Goal: Information Seeking & Learning: Understand process/instructions

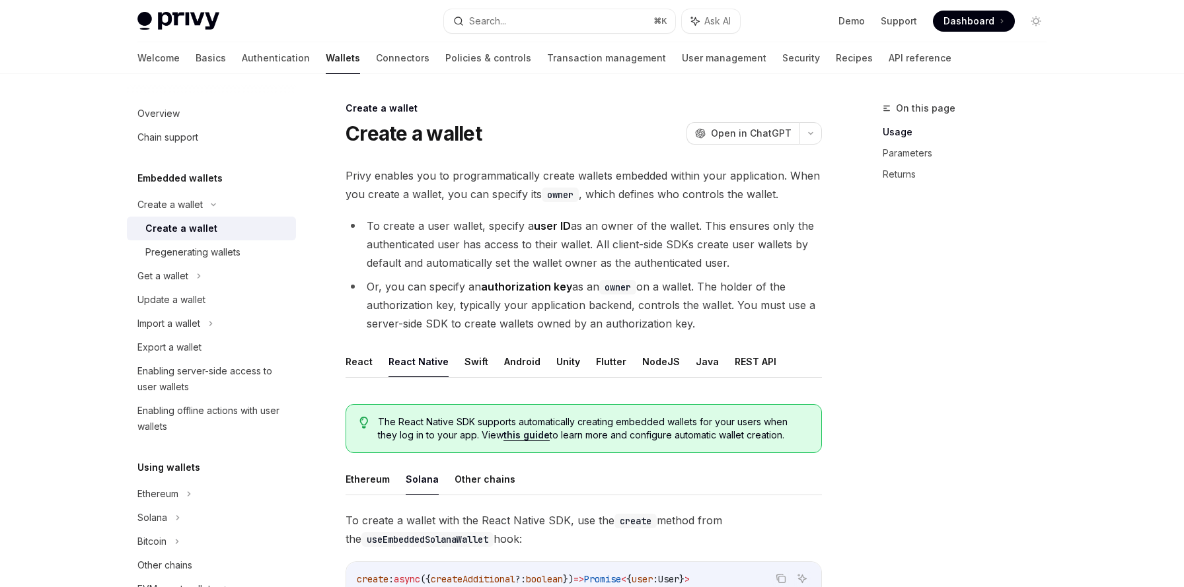
scroll to position [334, 0]
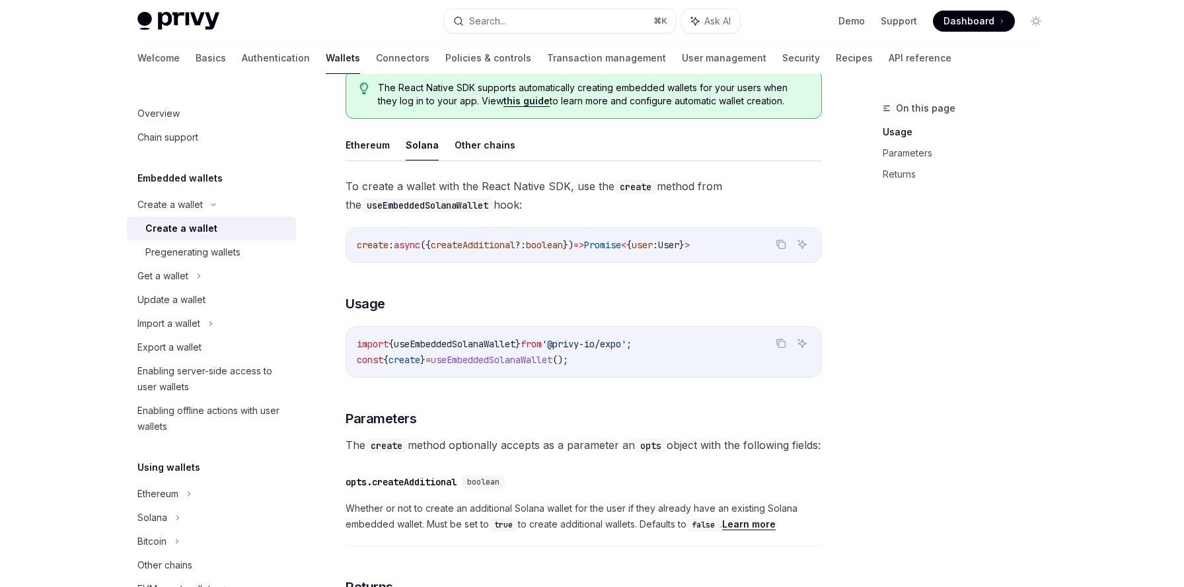
click at [426, 345] on span "useEmbeddedSolanaWallet" at bounding box center [455, 344] width 122 height 12
click at [373, 151] on button "Ethereum" at bounding box center [368, 145] width 44 height 31
click at [449, 344] on span "useEmbeddedEthereumWallet" at bounding box center [460, 344] width 132 height 12
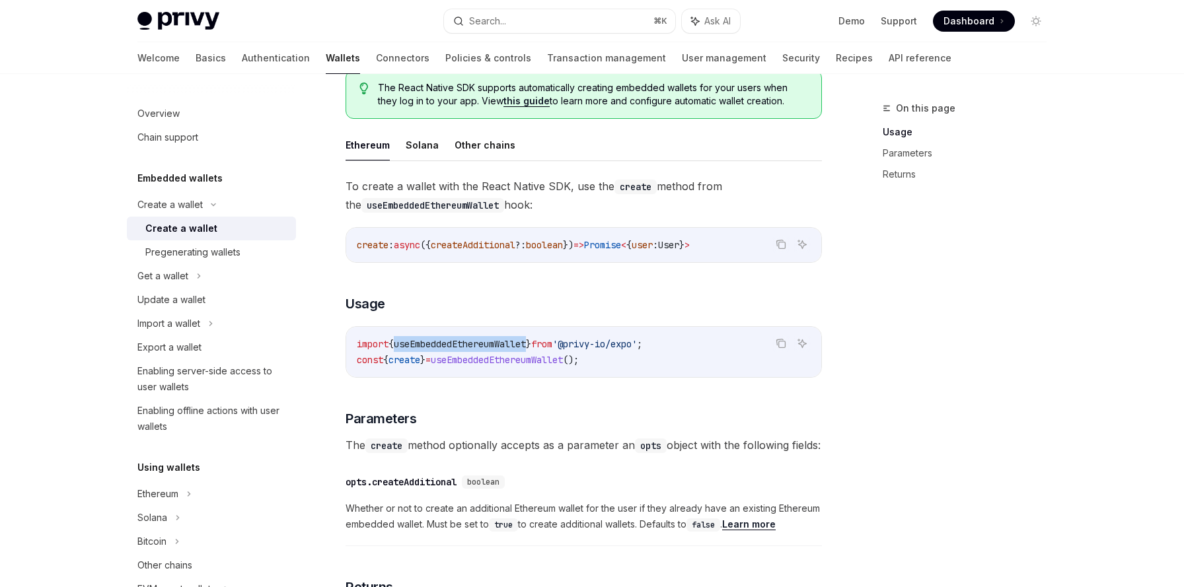
copy span "useEmbeddedEthereumWallet"
click at [424, 142] on button "Solana" at bounding box center [422, 145] width 33 height 31
click at [359, 146] on button "Ethereum" at bounding box center [368, 145] width 44 height 31
click at [415, 146] on button "Solana" at bounding box center [422, 145] width 33 height 31
click at [447, 346] on span "useEmbeddedSolanaWallet" at bounding box center [455, 344] width 122 height 12
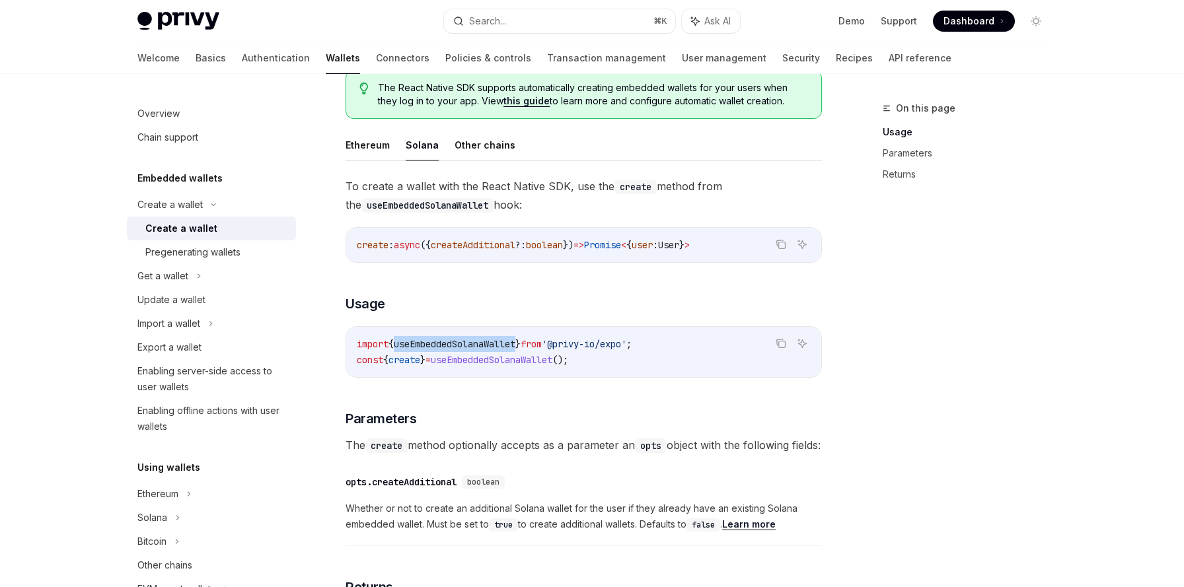
click at [447, 346] on span "useEmbeddedSolanaWallet" at bounding box center [455, 344] width 122 height 12
click at [411, 359] on span "create" at bounding box center [405, 360] width 32 height 12
click at [422, 147] on button "Solana" at bounding box center [422, 145] width 33 height 31
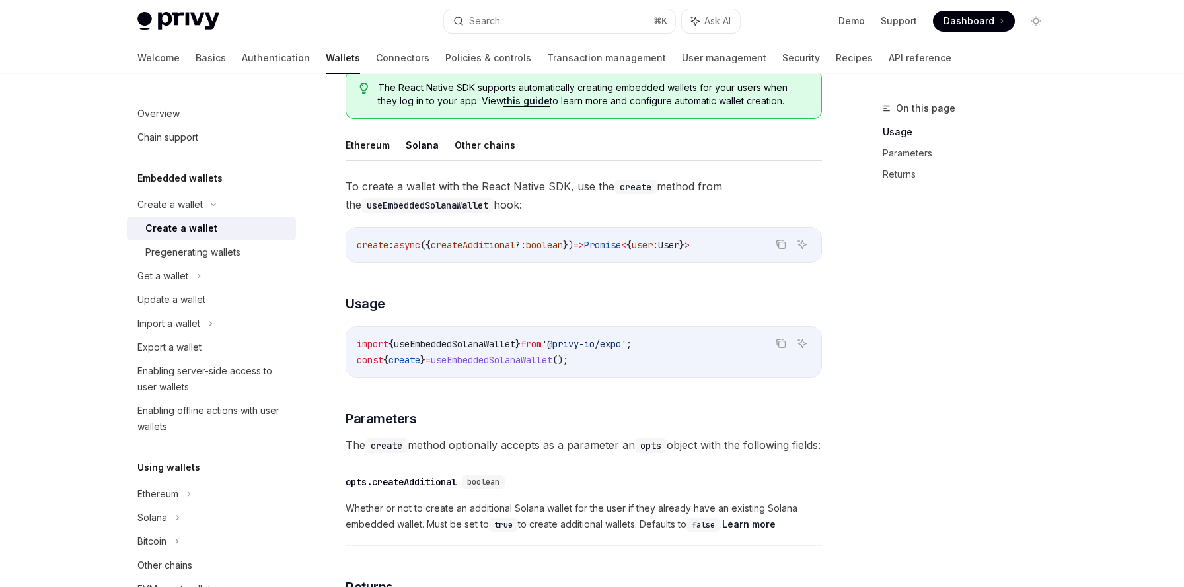
click at [422, 147] on button "Solana" at bounding box center [422, 145] width 33 height 31
click at [460, 341] on span "useEmbeddedSolanaWallet" at bounding box center [455, 344] width 122 height 12
click at [460, 301] on h3 "​ Usage" at bounding box center [584, 304] width 476 height 19
click at [196, 61] on link "Basics" at bounding box center [211, 58] width 30 height 32
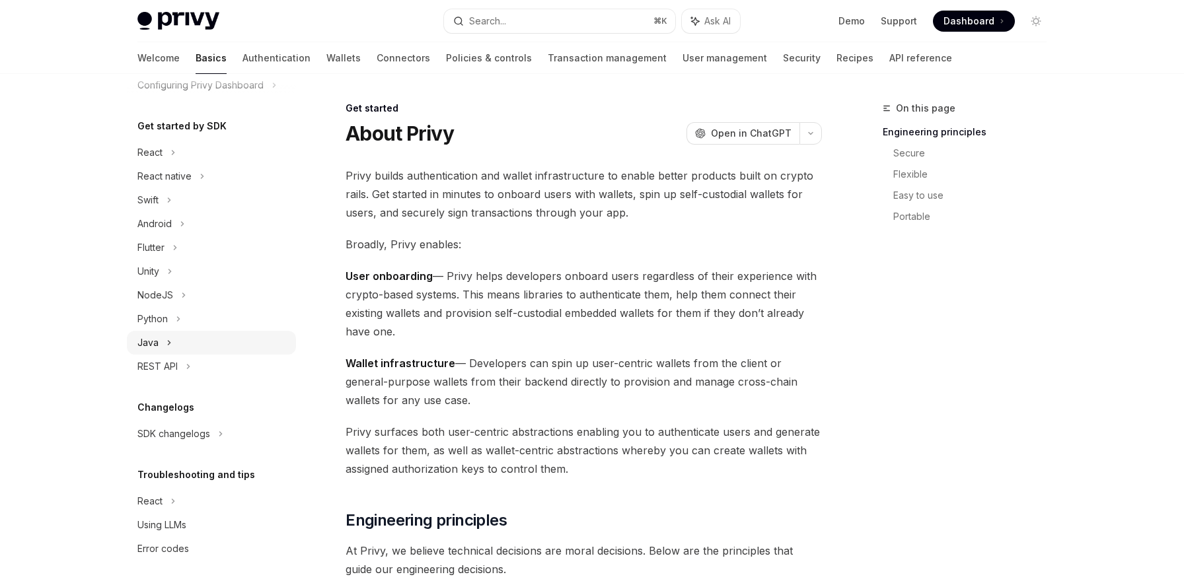
scroll to position [33, 0]
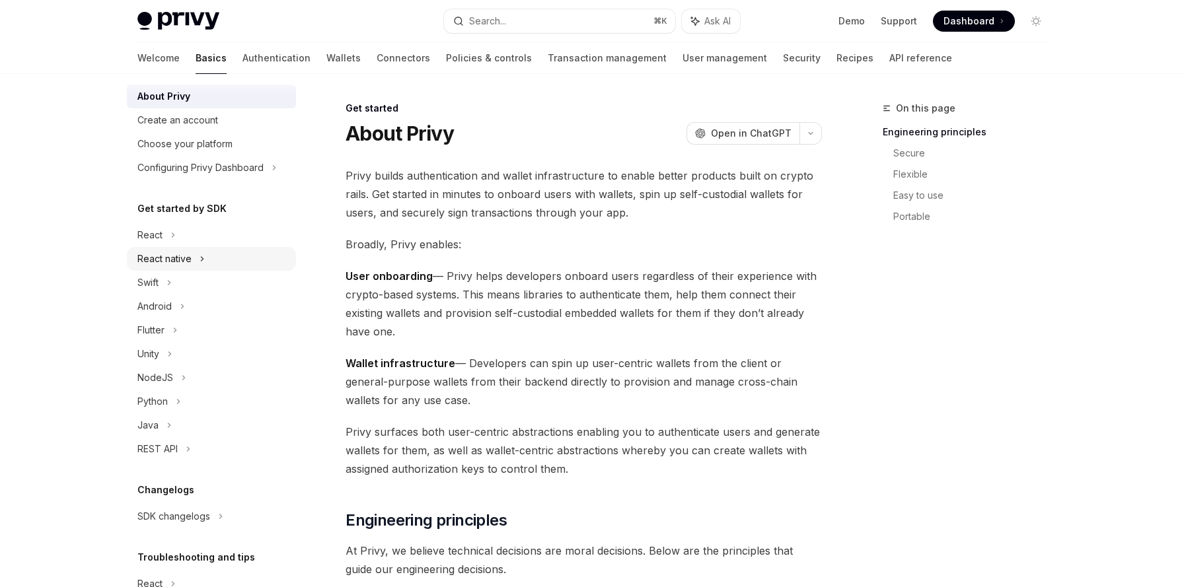
click at [196, 258] on div "React native" at bounding box center [211, 259] width 169 height 24
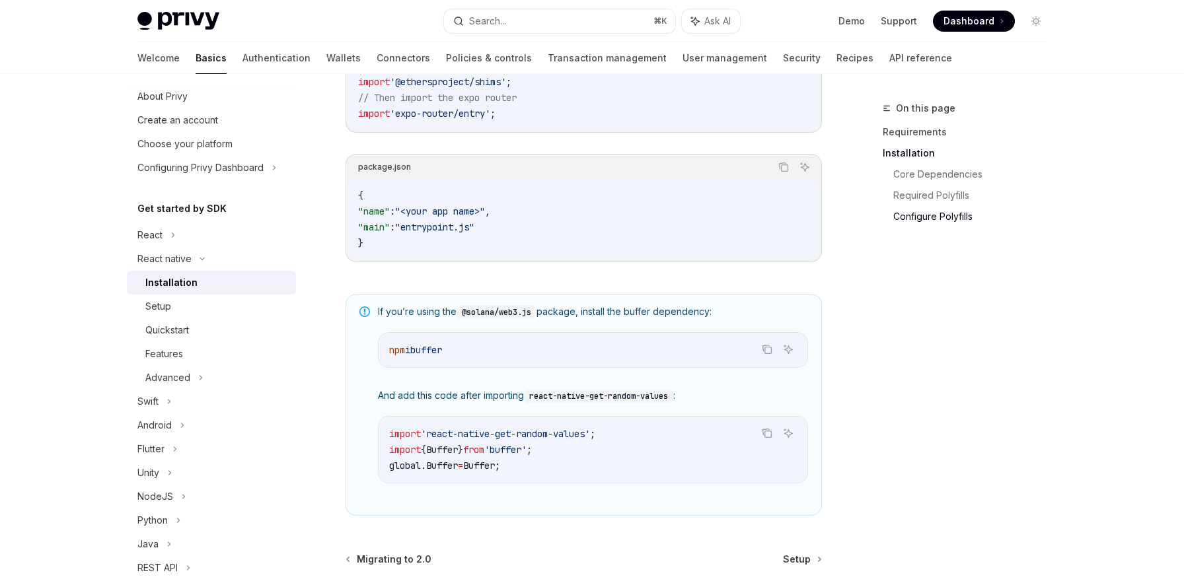
scroll to position [924, 0]
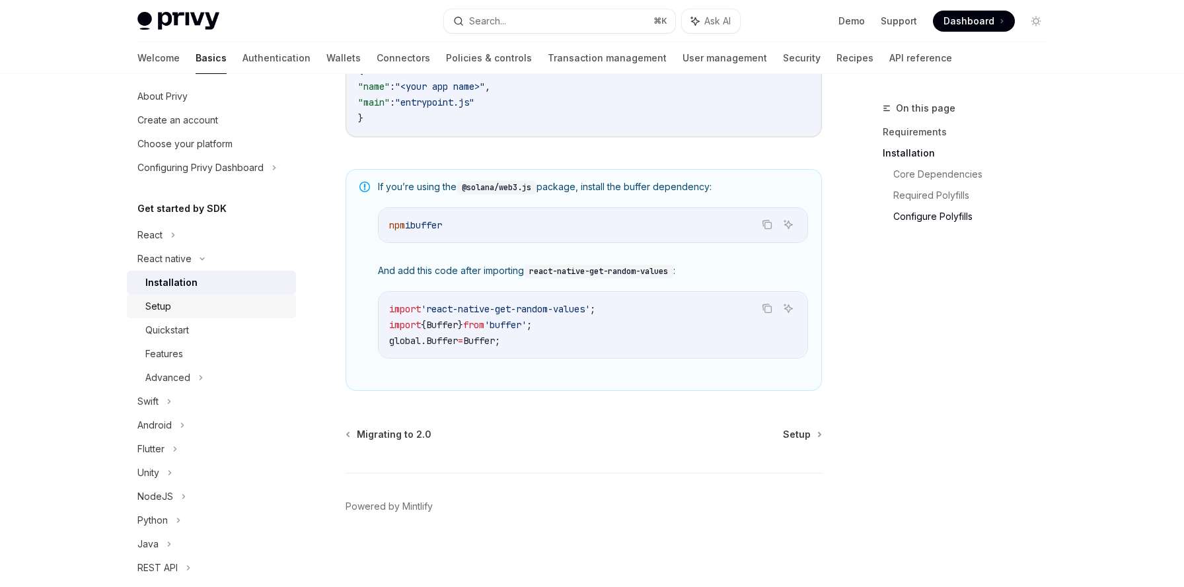
click at [219, 300] on div "Setup" at bounding box center [216, 307] width 143 height 16
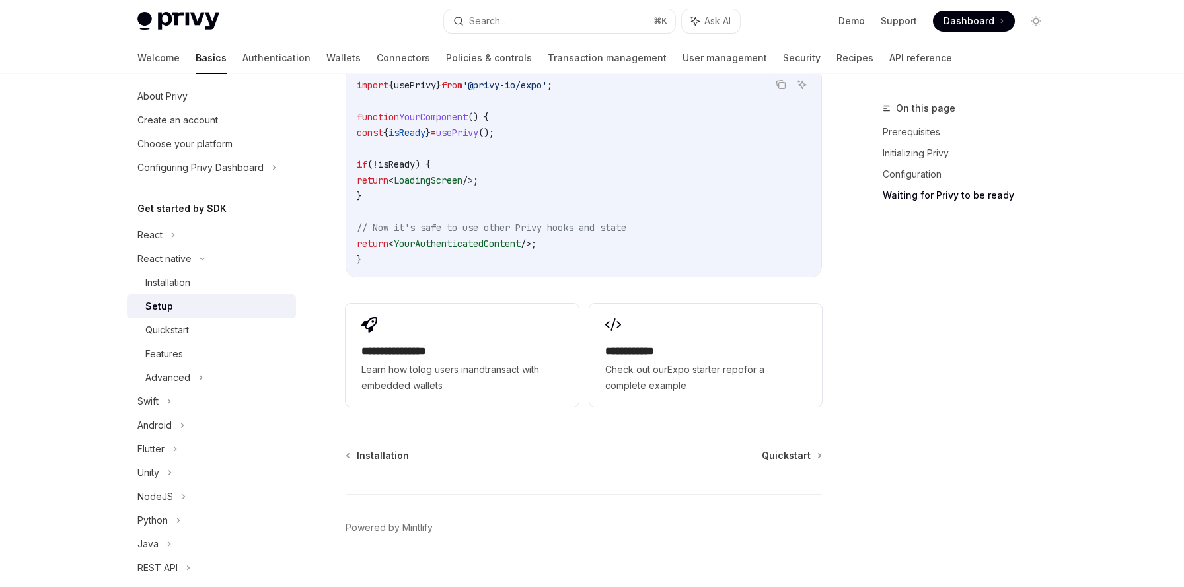
scroll to position [1224, 0]
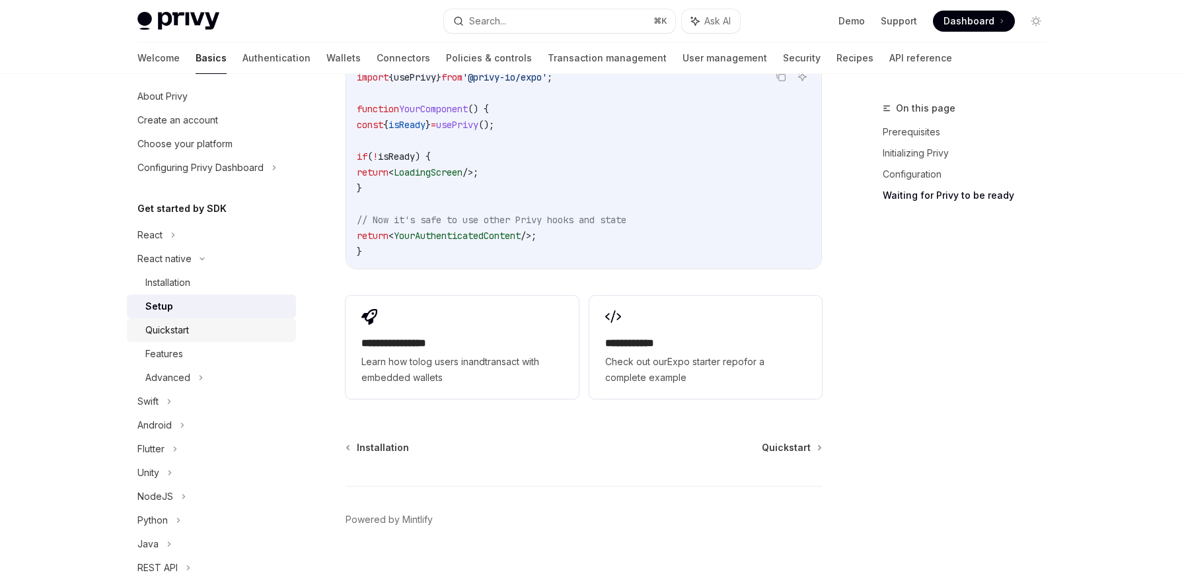
click at [186, 334] on div "Quickstart" at bounding box center [167, 330] width 44 height 16
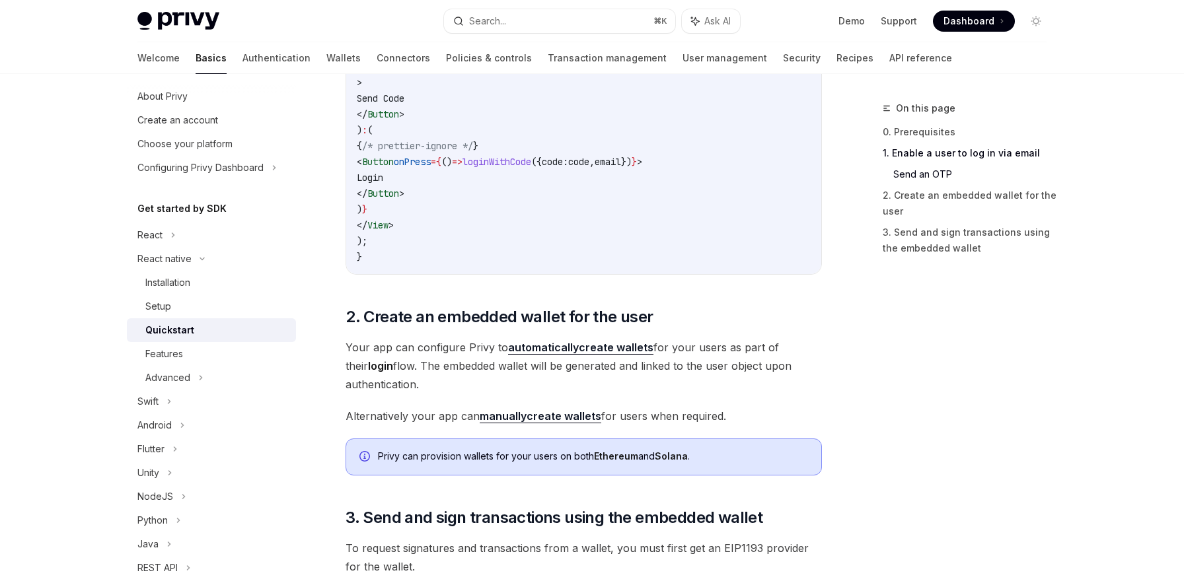
scroll to position [1100, 0]
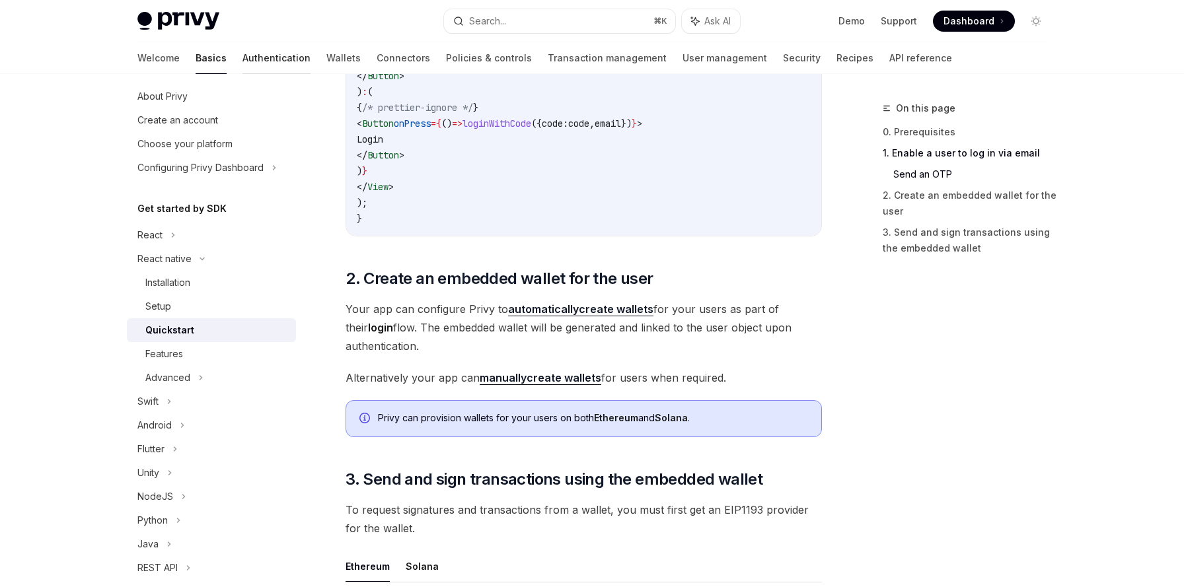
click at [243, 57] on link "Authentication" at bounding box center [277, 58] width 68 height 32
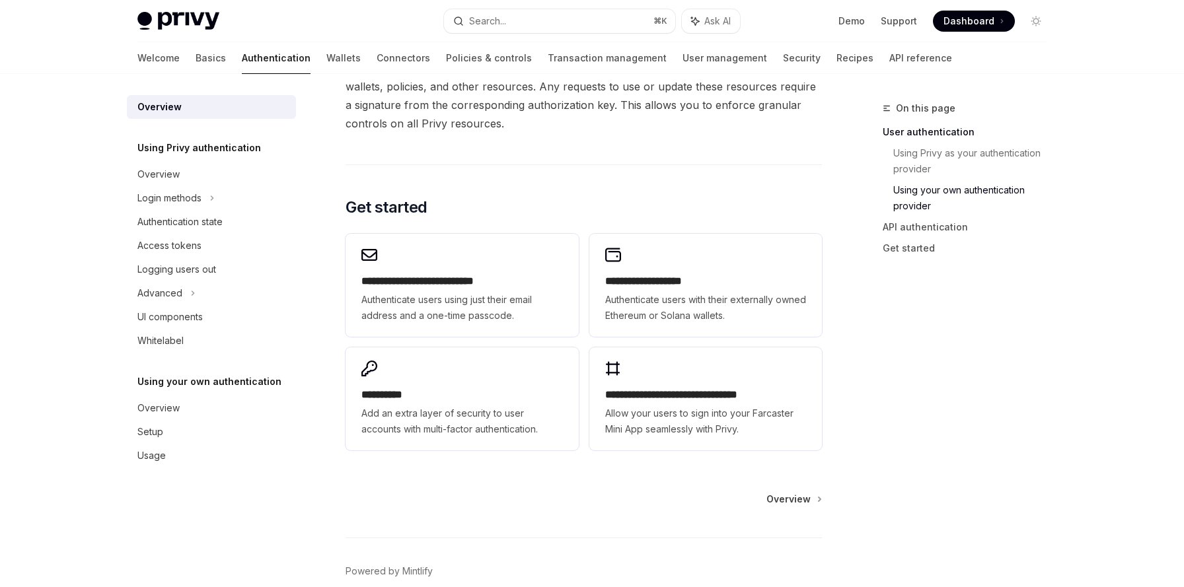
scroll to position [1026, 0]
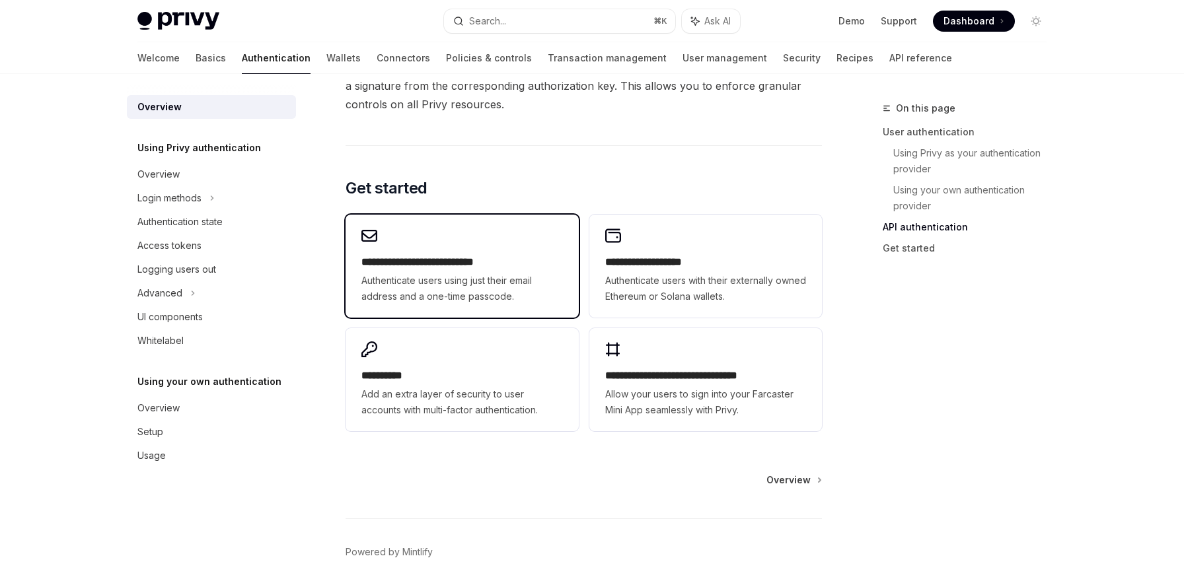
click at [515, 289] on span "Authenticate users using just their email address and a one-time passcode." at bounding box center [461, 289] width 201 height 32
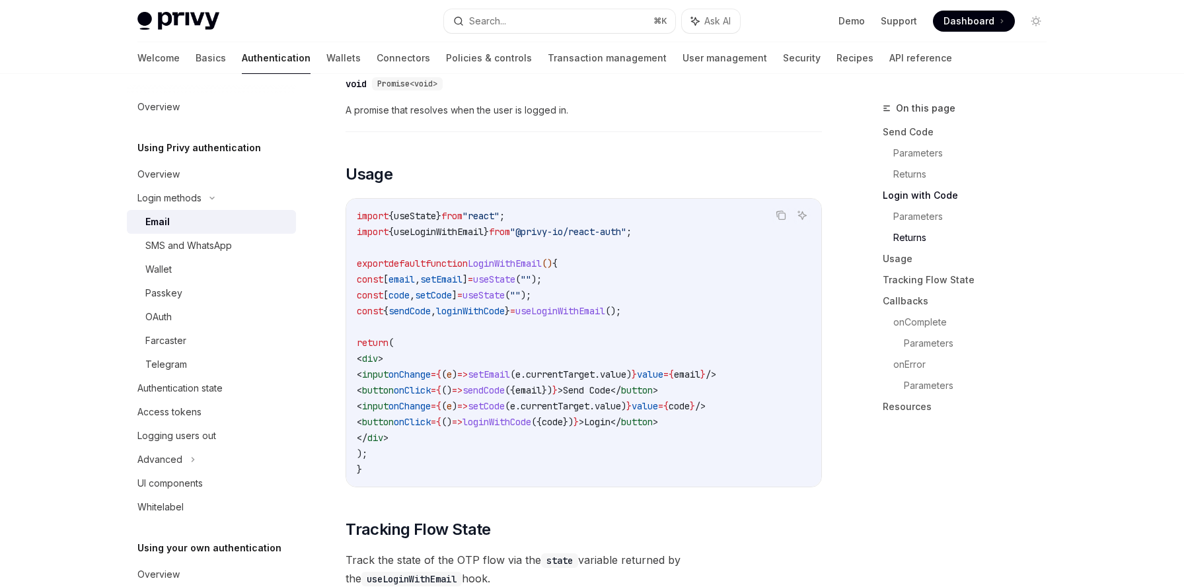
scroll to position [1060, 0]
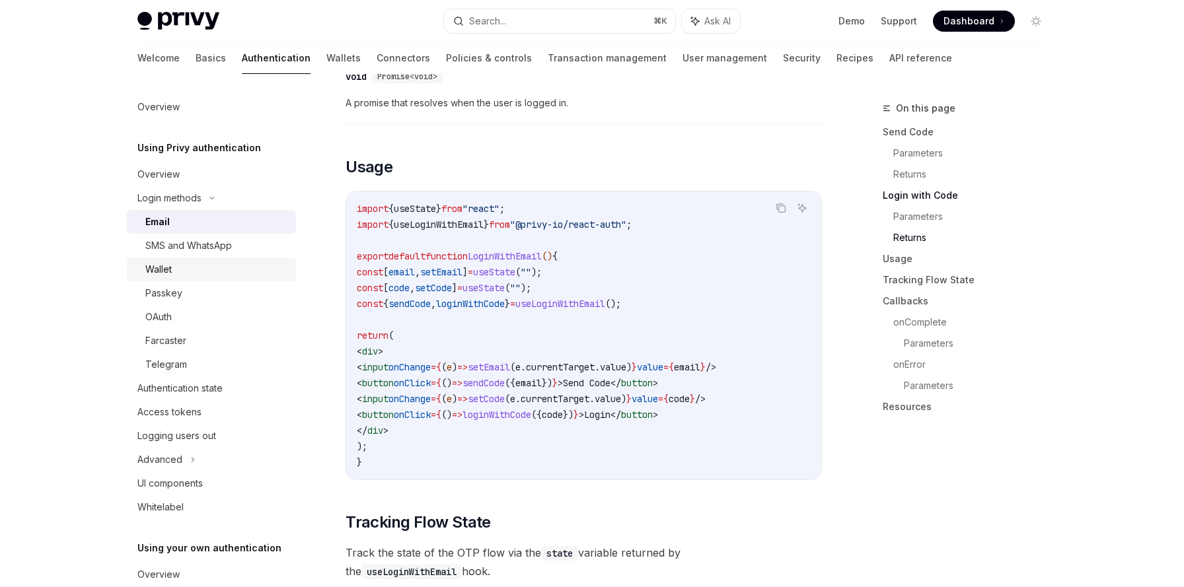
click at [174, 274] on div "Wallet" at bounding box center [216, 270] width 143 height 16
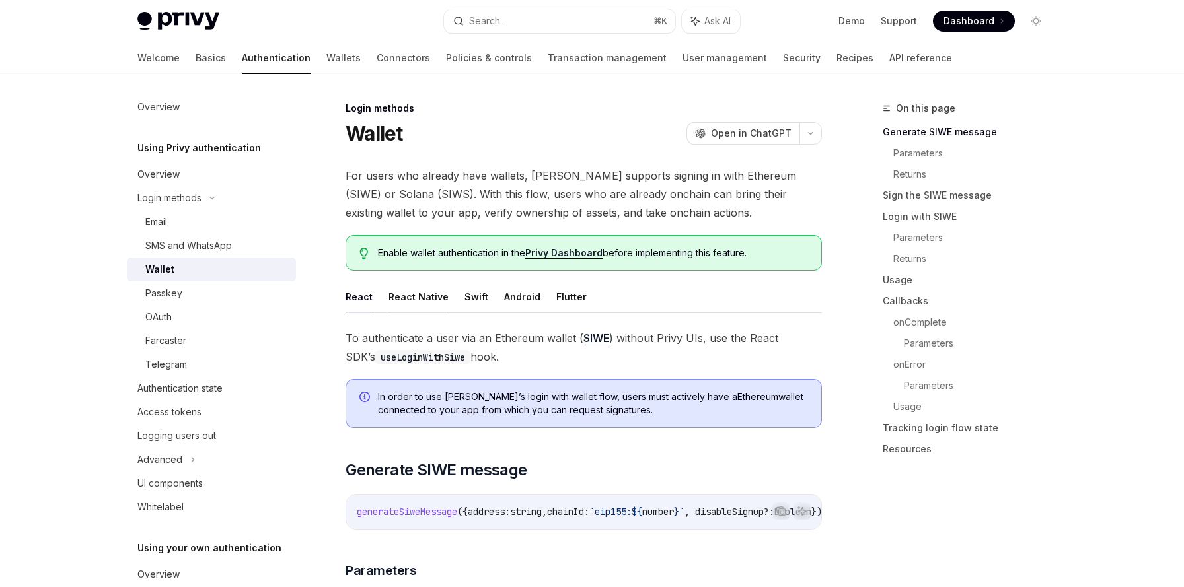
click at [403, 291] on button "React Native" at bounding box center [419, 297] width 60 height 31
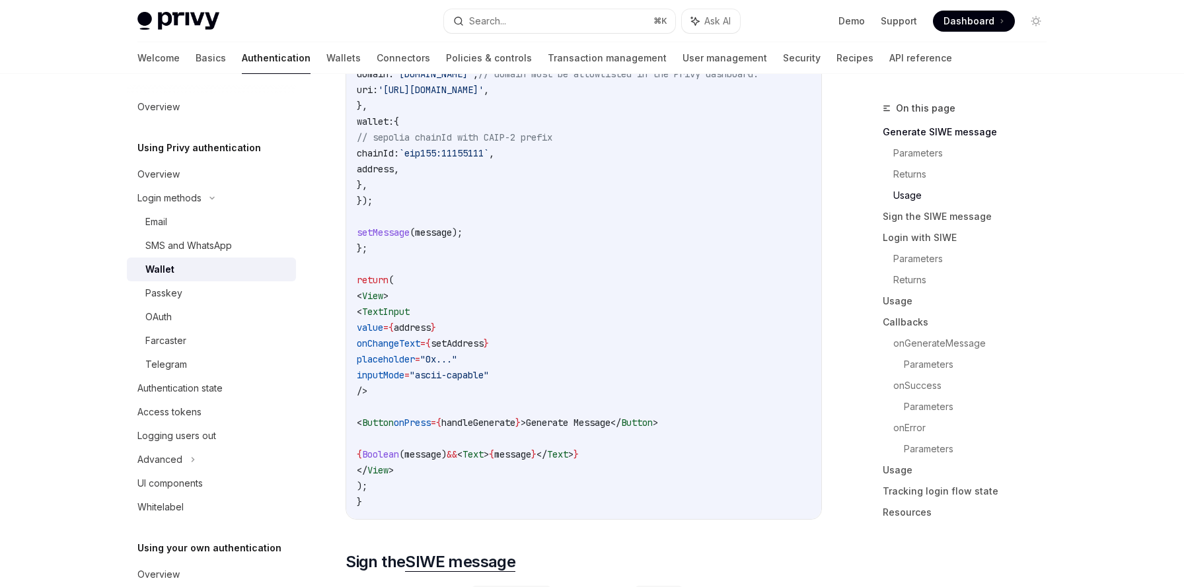
scroll to position [1530, 0]
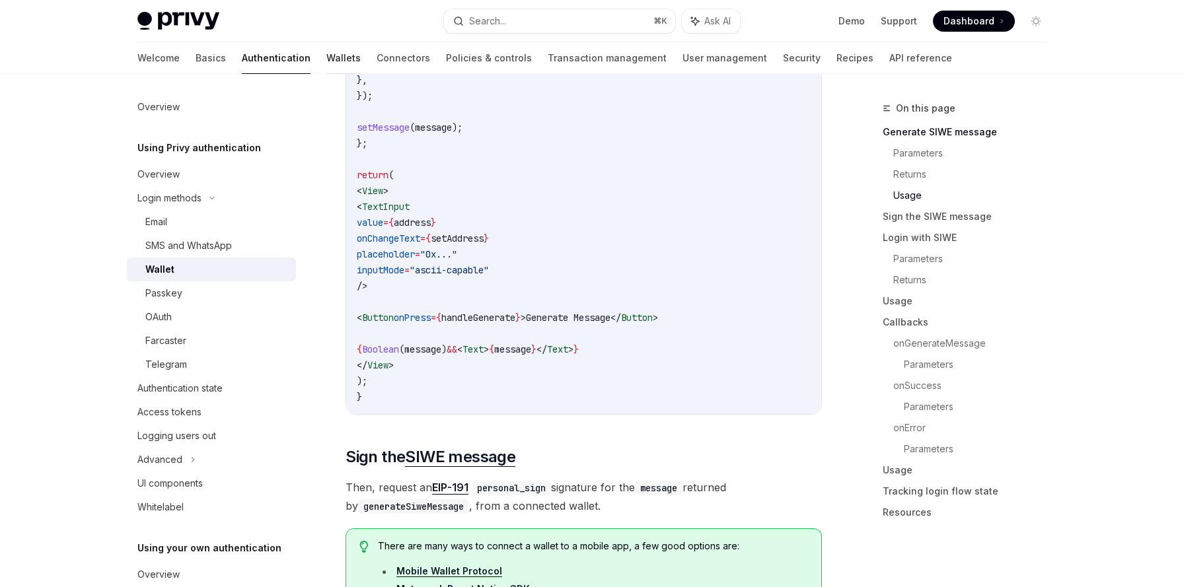
click at [326, 48] on link "Wallets" at bounding box center [343, 58] width 34 height 32
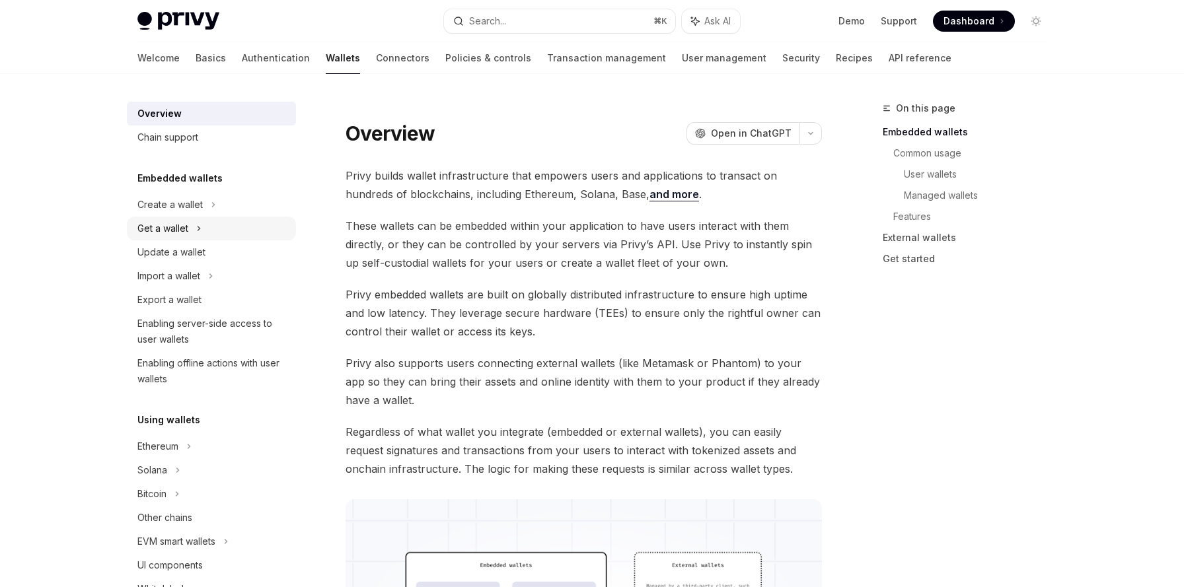
click at [184, 235] on div "Get a wallet" at bounding box center [162, 229] width 51 height 16
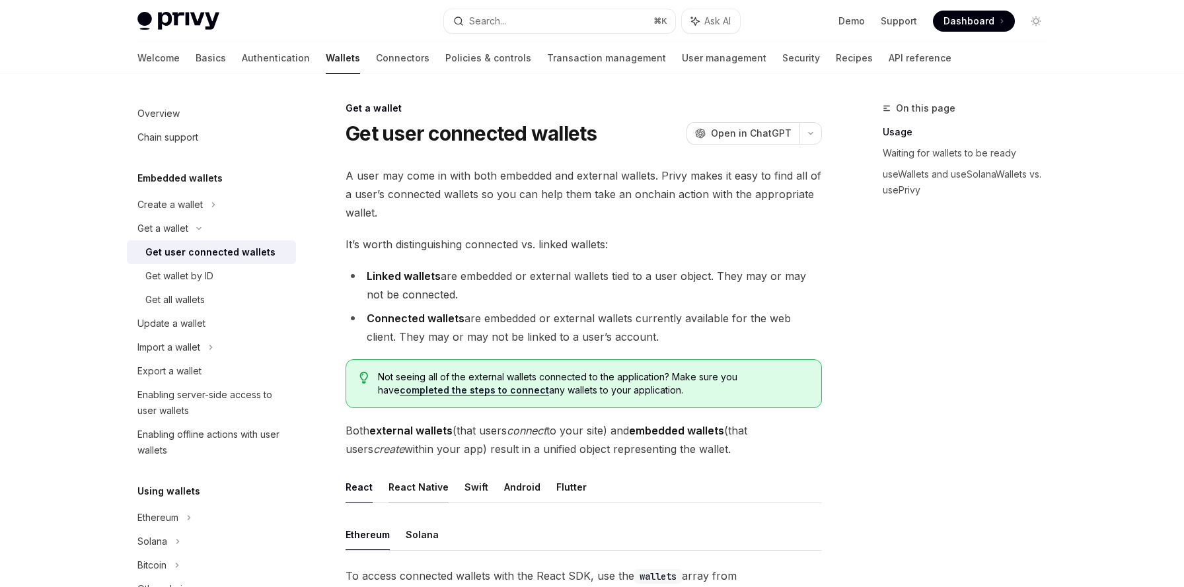
click at [410, 490] on button "React Native" at bounding box center [419, 487] width 60 height 31
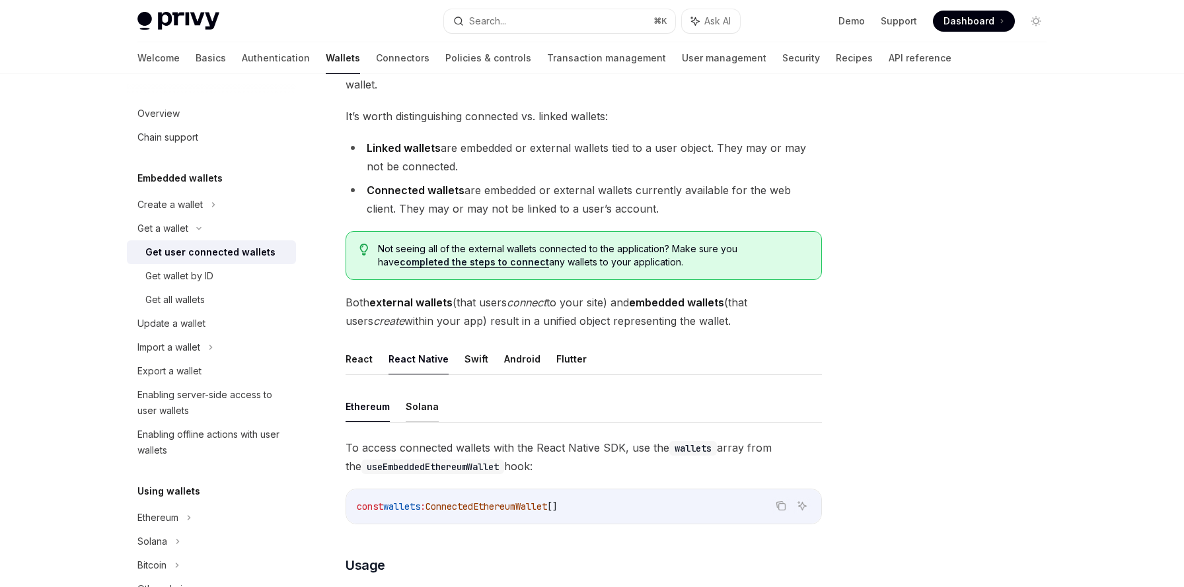
click at [420, 405] on button "Solana" at bounding box center [422, 406] width 33 height 31
type textarea "*"
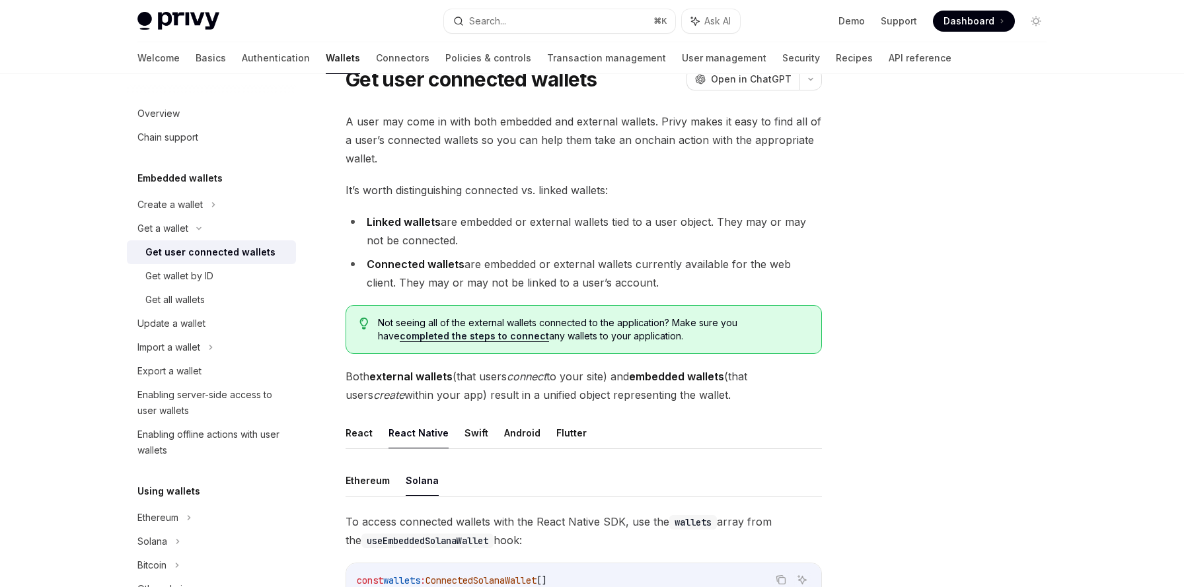
scroll to position [396, 0]
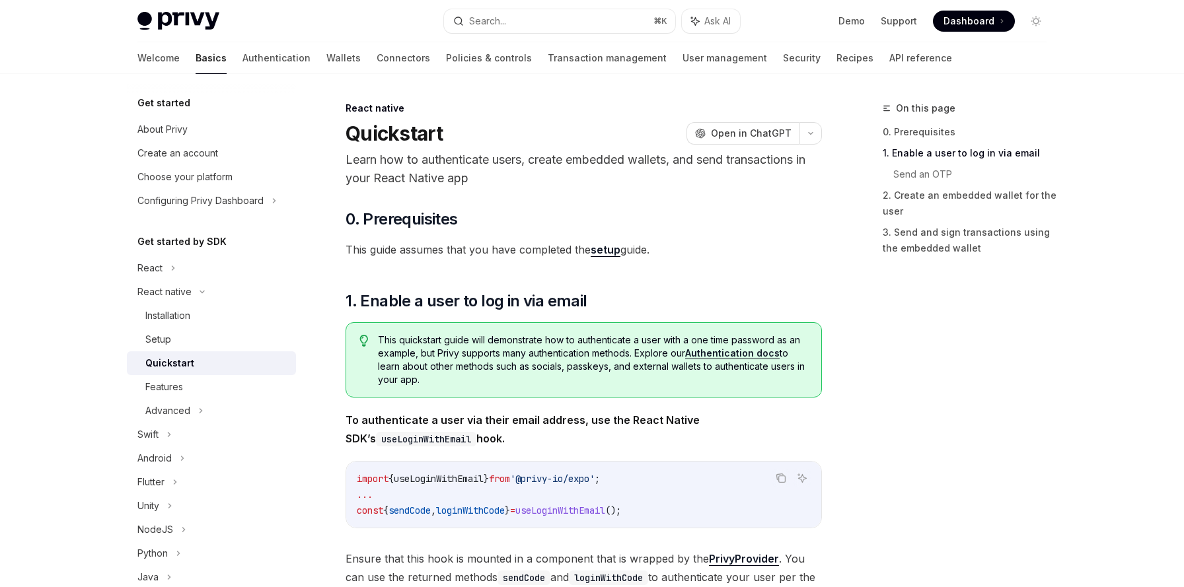
scroll to position [504, 0]
